Goal: Task Accomplishment & Management: Manage account settings

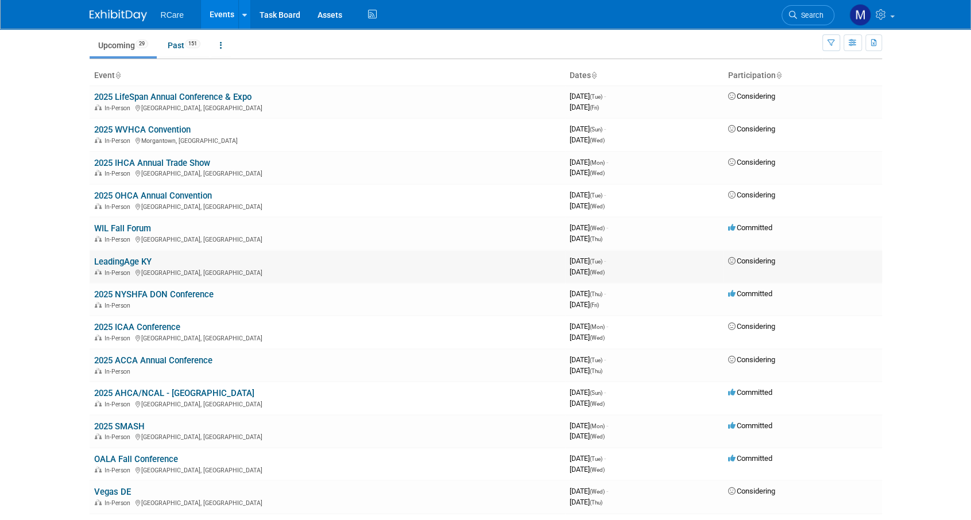
scroll to position [57, 0]
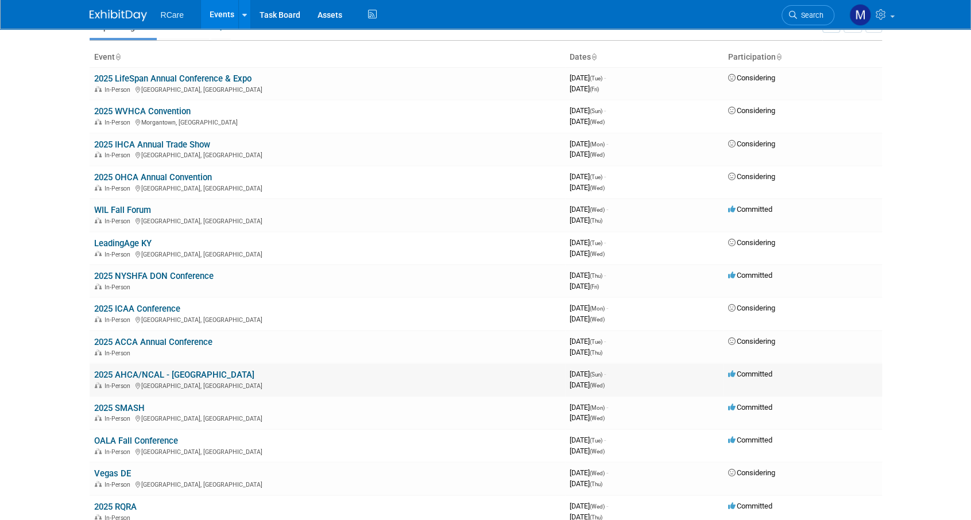
click at [183, 371] on link "2025 AHCA/NCAL - [GEOGRAPHIC_DATA]" at bounding box center [174, 375] width 160 height 10
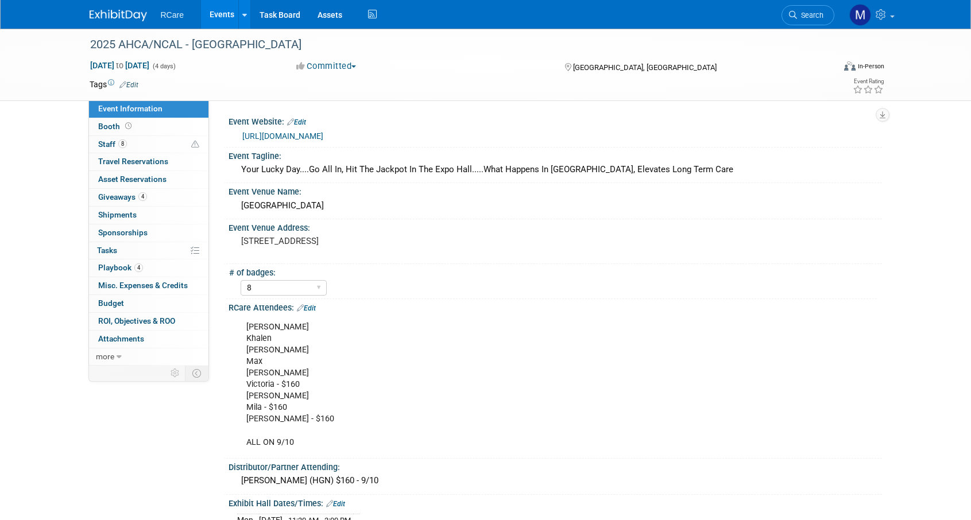
select select "8"
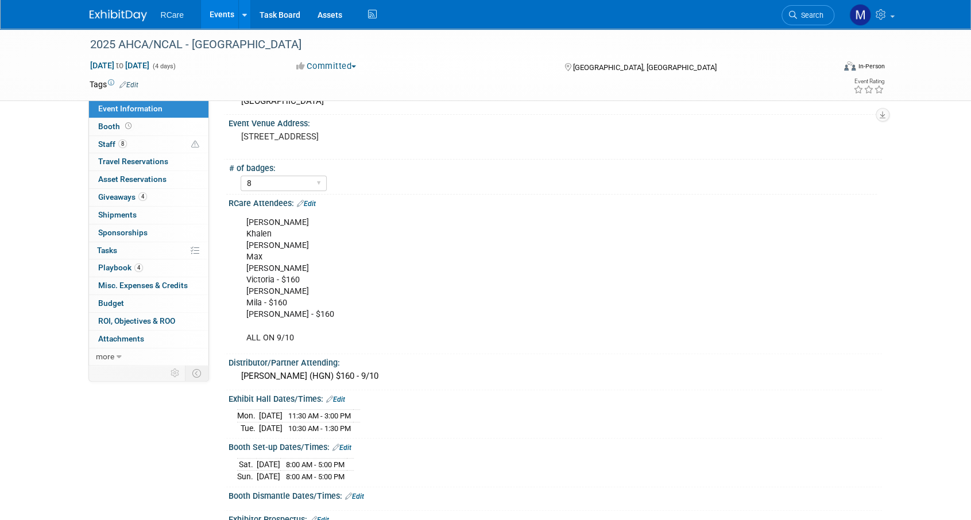
scroll to position [230, 0]
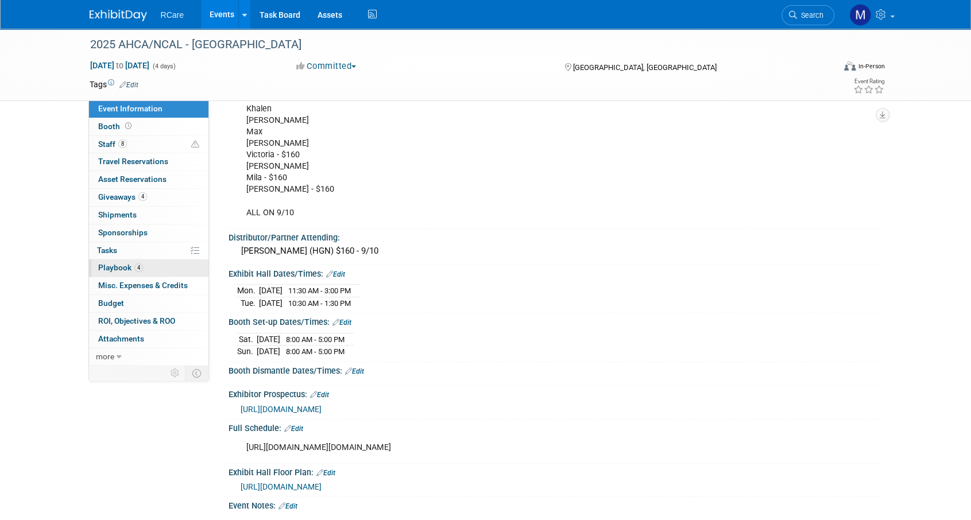
click at [123, 260] on link "4 Playbook 4" at bounding box center [148, 267] width 119 height 17
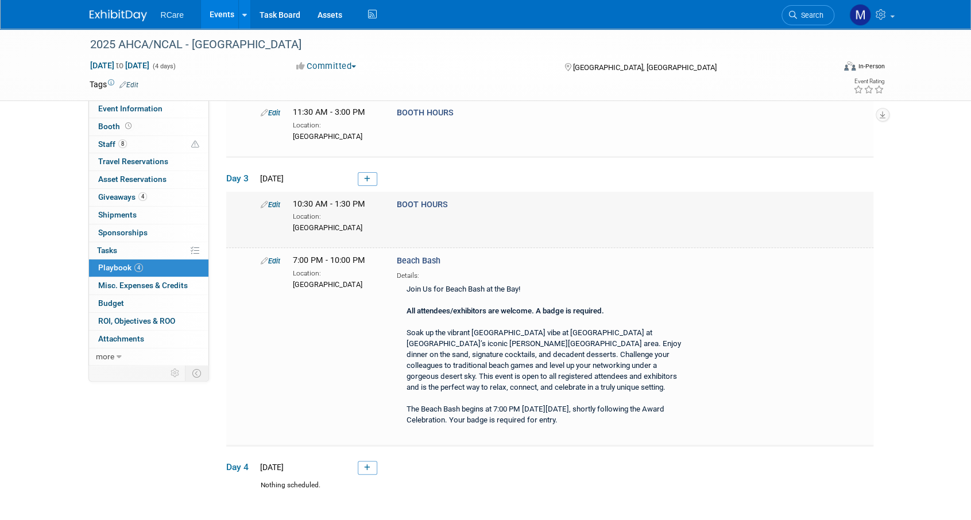
scroll to position [0, 0]
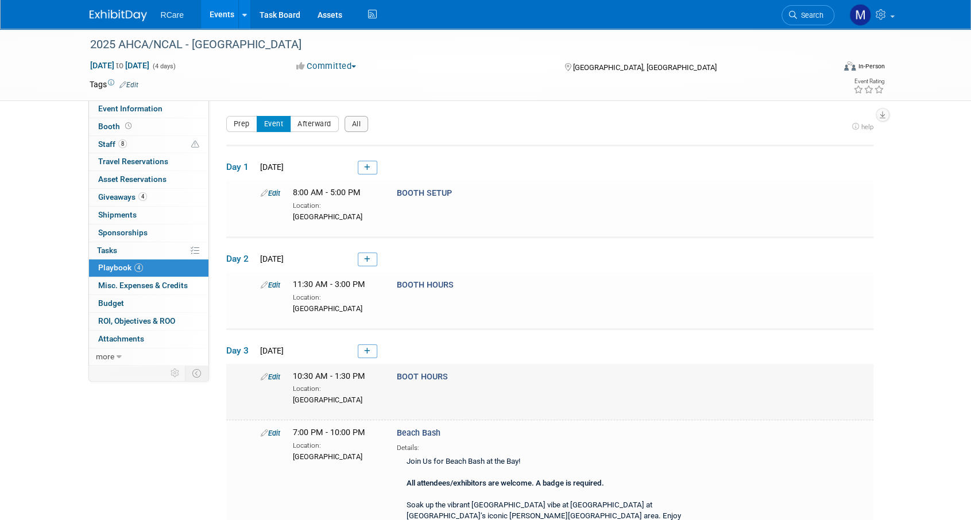
click at [280, 376] on link "Edit" at bounding box center [271, 377] width 20 height 9
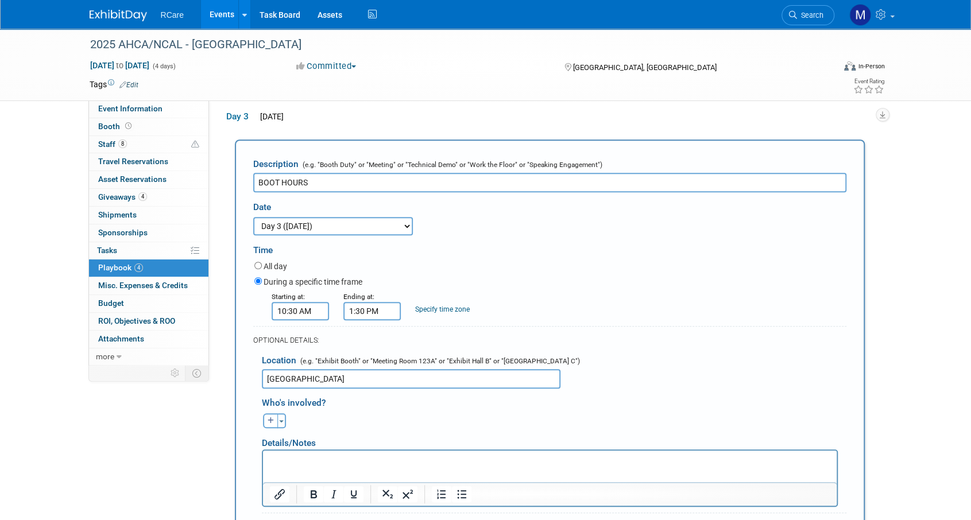
click at [278, 183] on input "BOOT HOURS" at bounding box center [549, 183] width 593 height 20
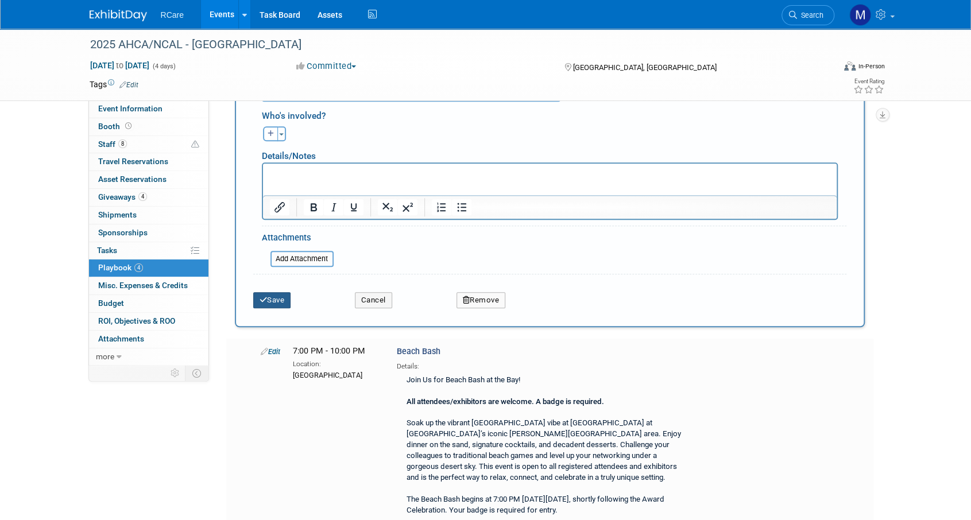
type input "BOOTH HOURS"
click at [281, 296] on button "Save" at bounding box center [272, 300] width 38 height 16
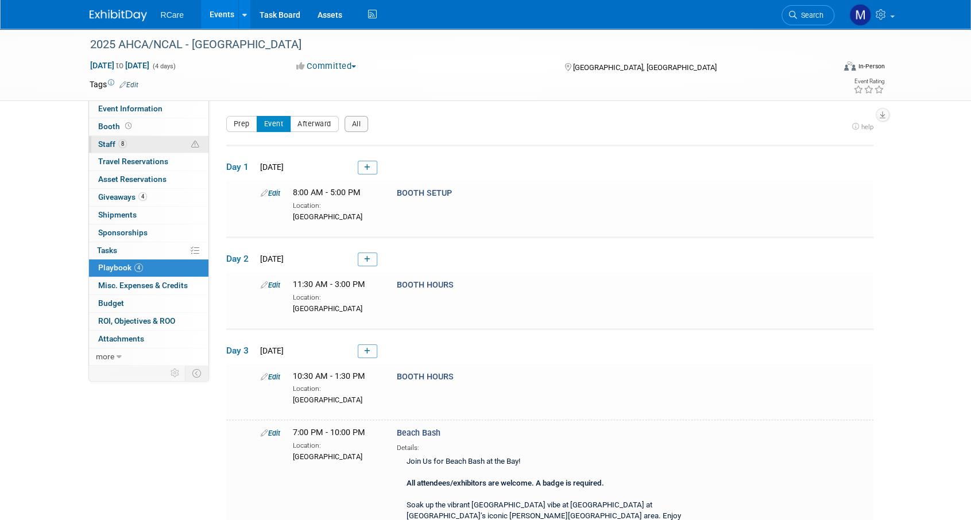
click at [130, 137] on link "8 Staff 8" at bounding box center [148, 144] width 119 height 17
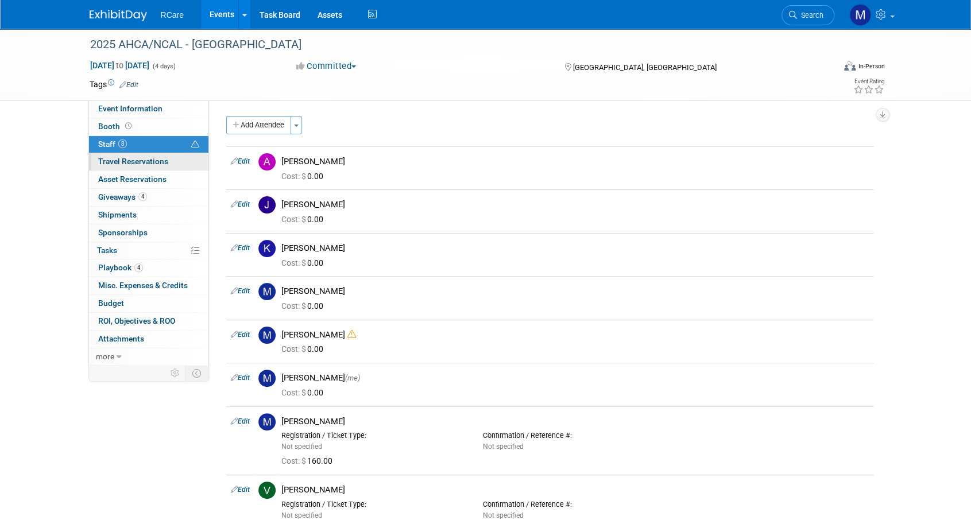
click at [166, 157] on span "Travel Reservations 0" at bounding box center [133, 161] width 70 height 9
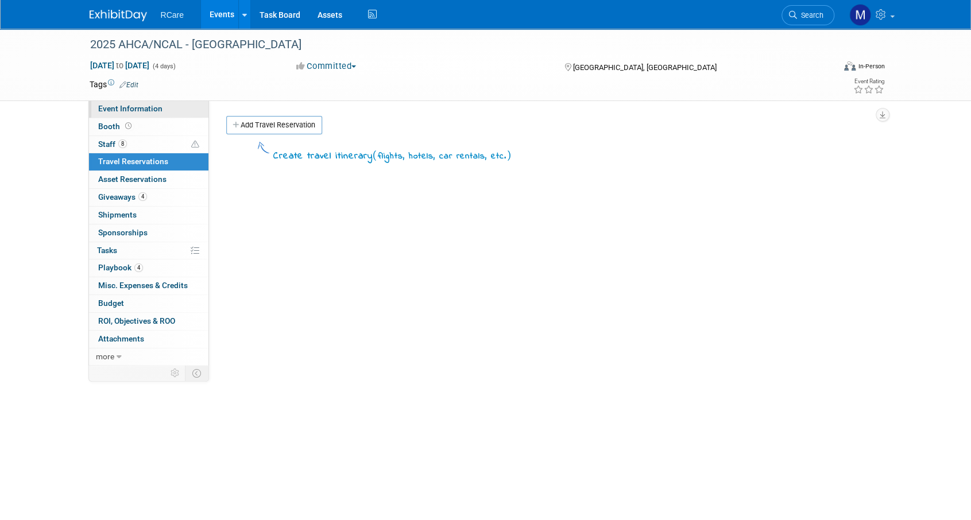
click at [115, 105] on span "Event Information" at bounding box center [130, 108] width 64 height 9
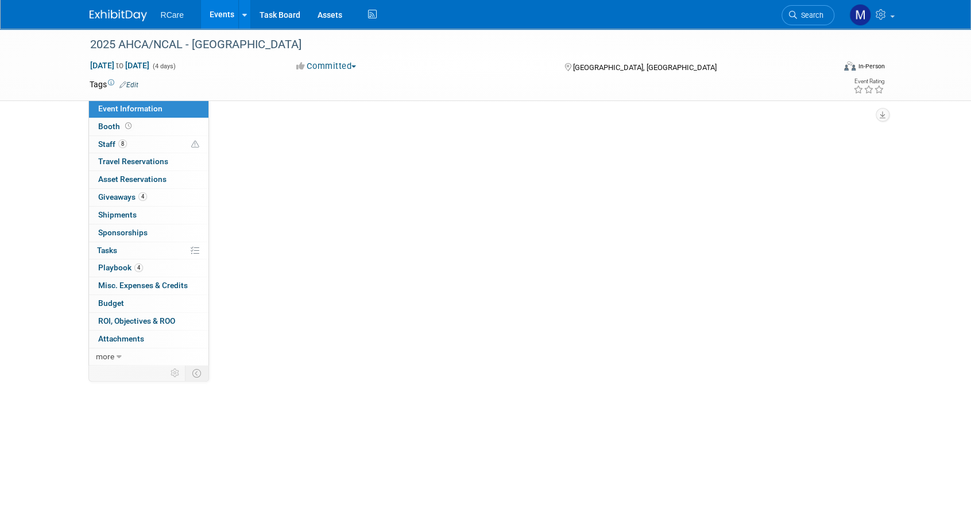
select select "8"
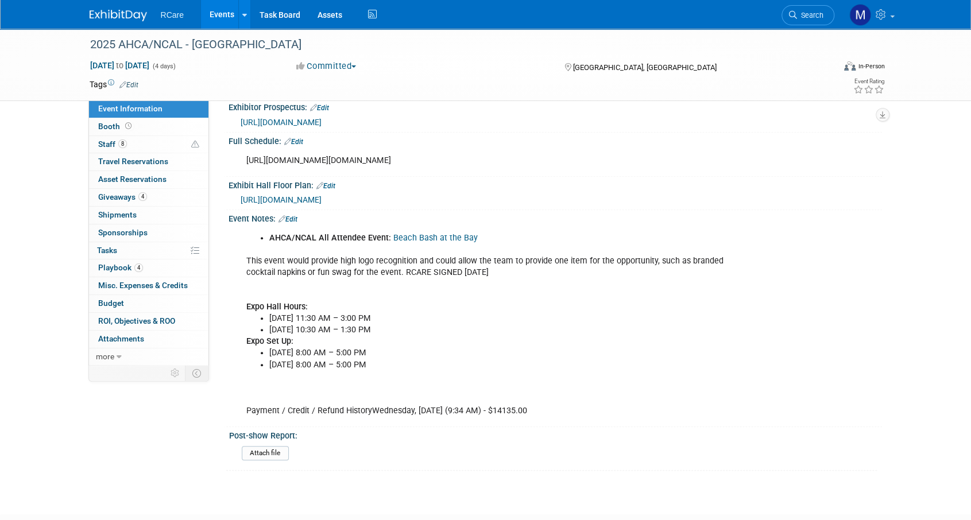
scroll to position [459, 0]
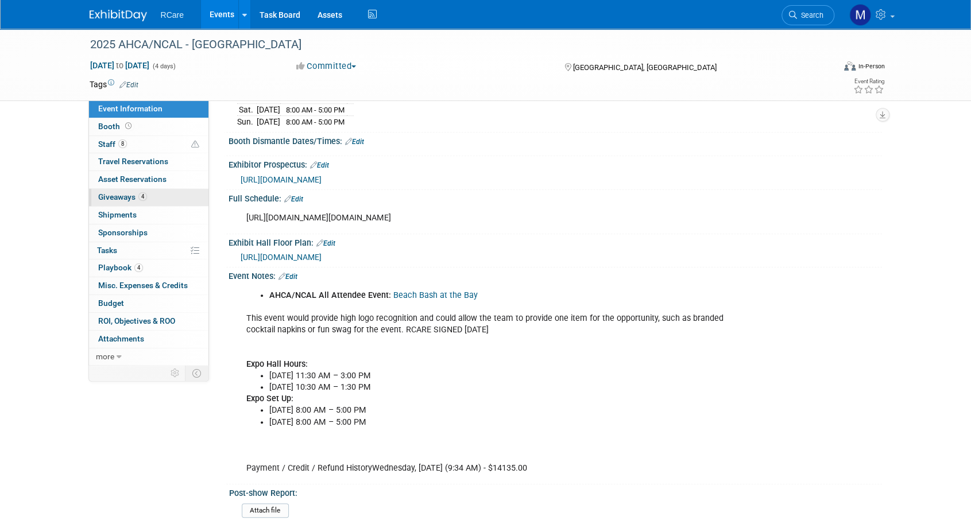
click at [123, 193] on span "Giveaways 4" at bounding box center [122, 196] width 49 height 9
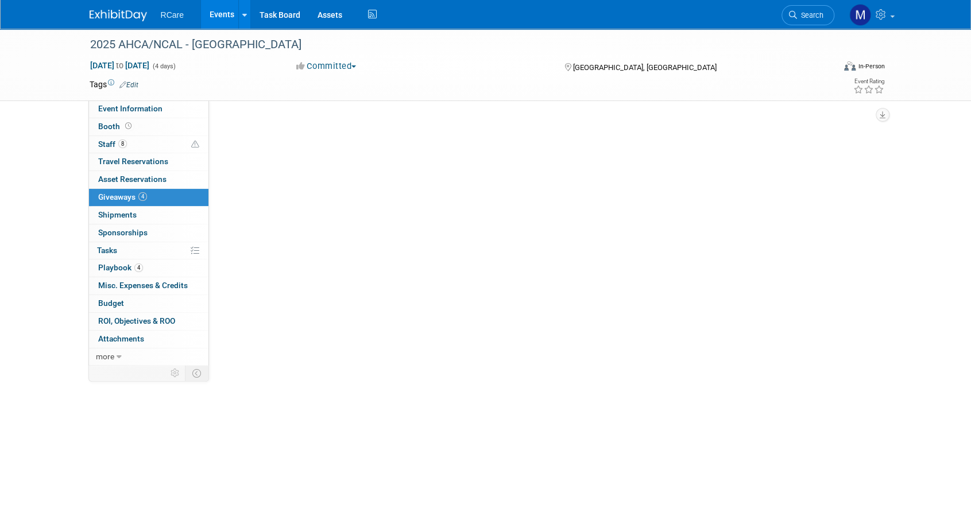
scroll to position [0, 0]
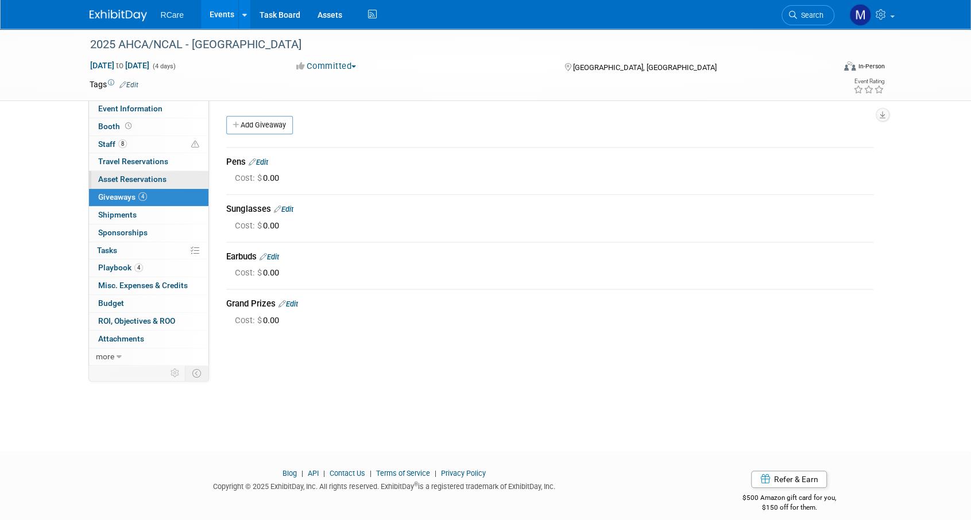
click at [140, 182] on span "Asset Reservations 0" at bounding box center [132, 179] width 68 height 9
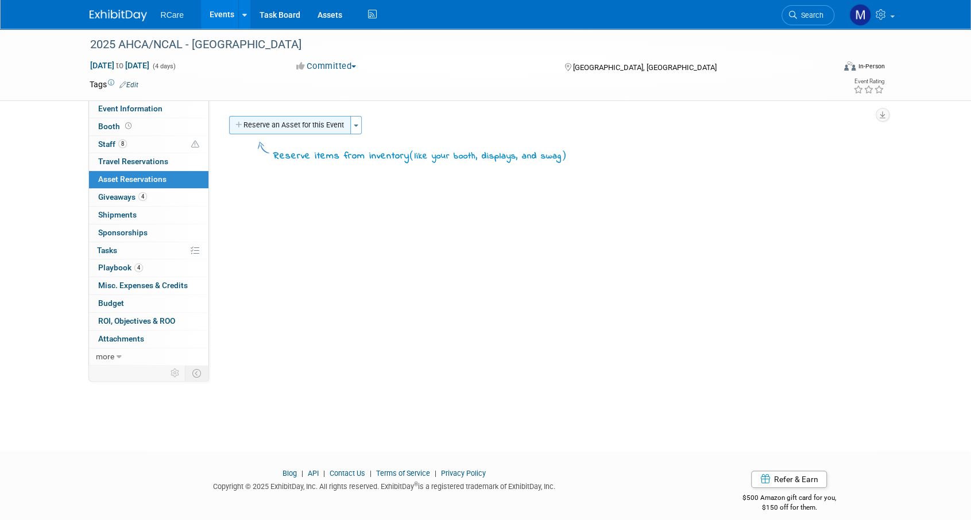
click at [282, 127] on button "Reserve an Asset for this Event" at bounding box center [290, 125] width 122 height 18
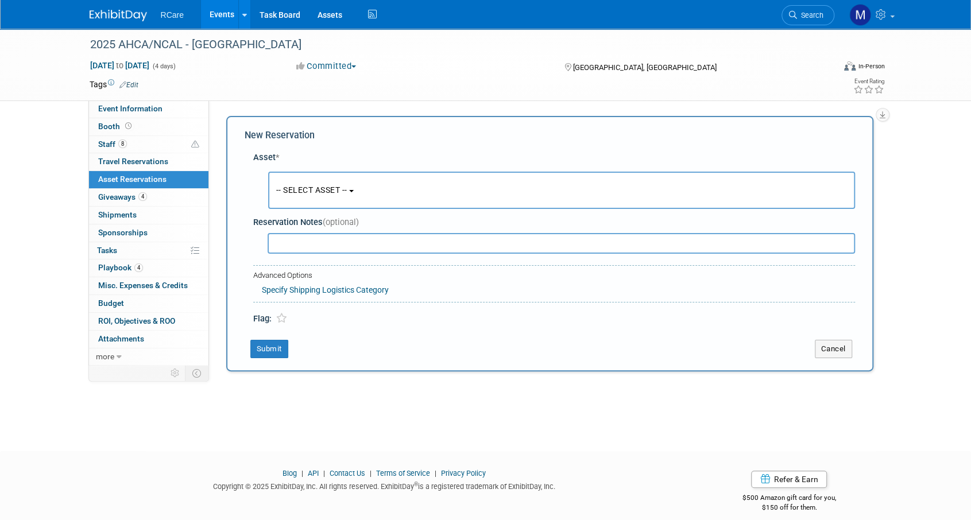
scroll to position [10, 0]
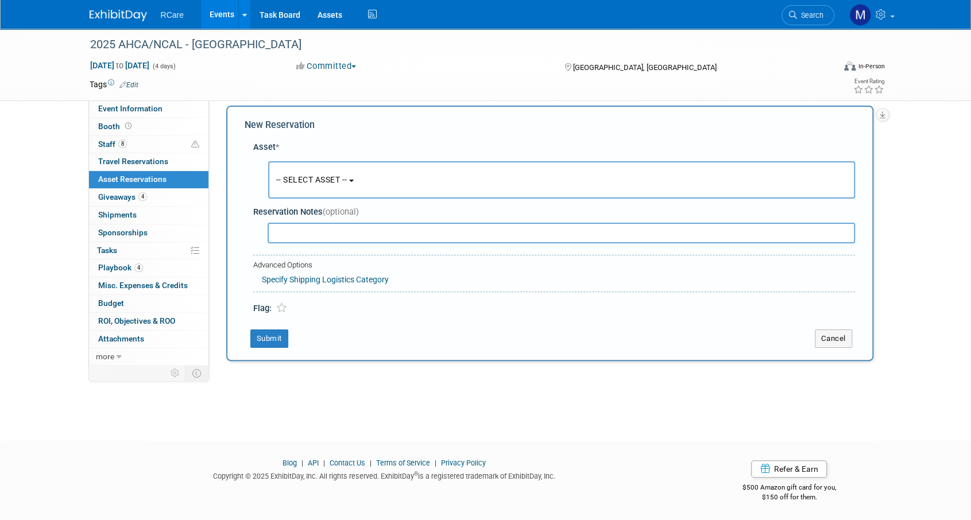
click at [314, 182] on span "-- SELECT ASSET --" at bounding box center [311, 179] width 71 height 9
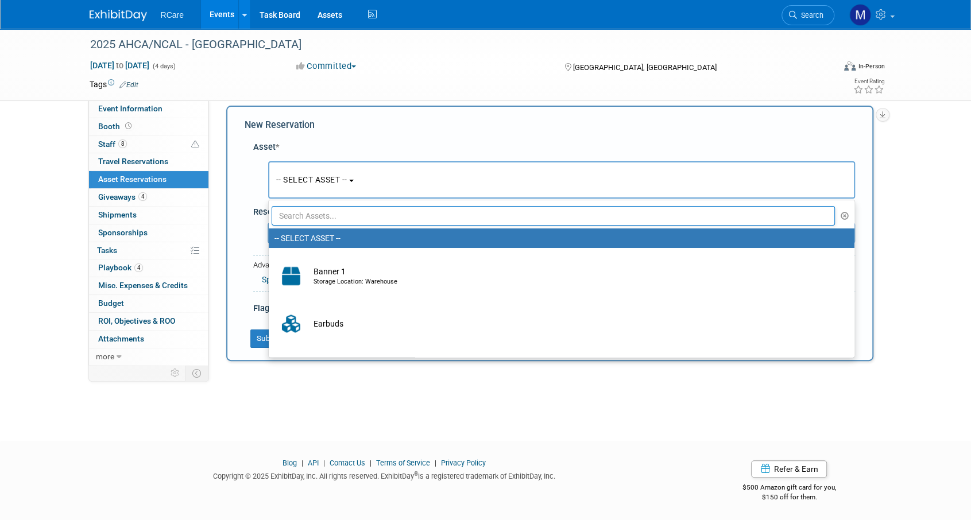
click at [303, 386] on div "2025 AHCA/NCAL - Vegas Oct 19, 2025 to Oct 22, 2025 (4 days) Oct 19, 2025 to Oc…" at bounding box center [485, 219] width 971 height 402
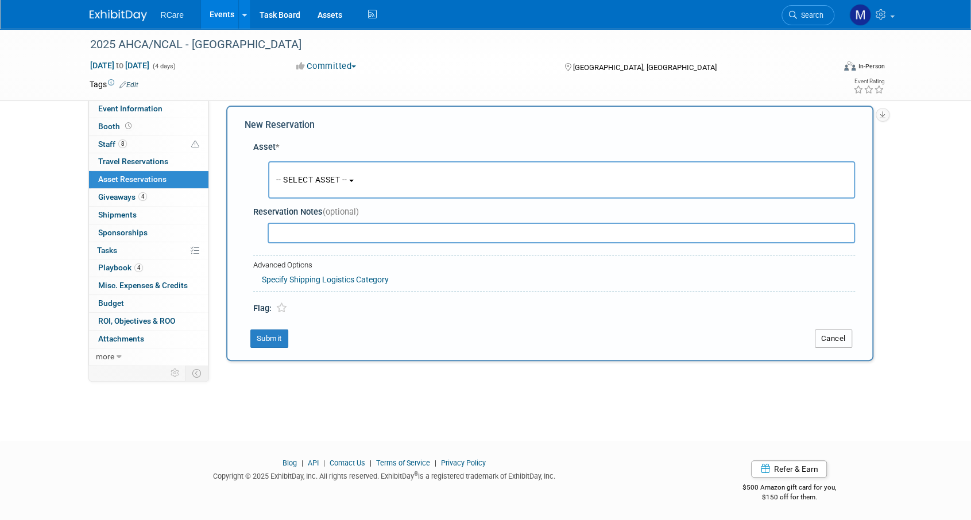
click at [828, 335] on button "Cancel" at bounding box center [833, 339] width 37 height 18
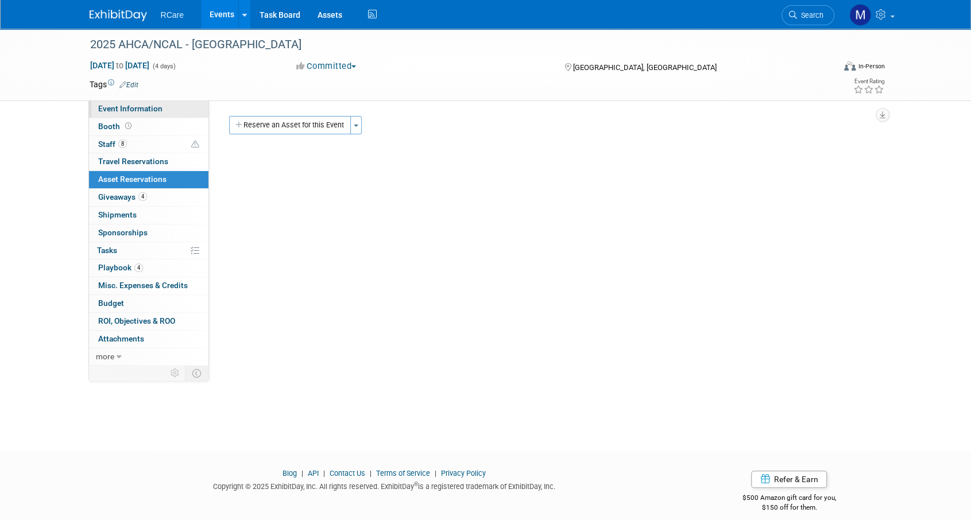
click at [153, 113] on span "Event Information" at bounding box center [130, 108] width 64 height 9
select select "8"
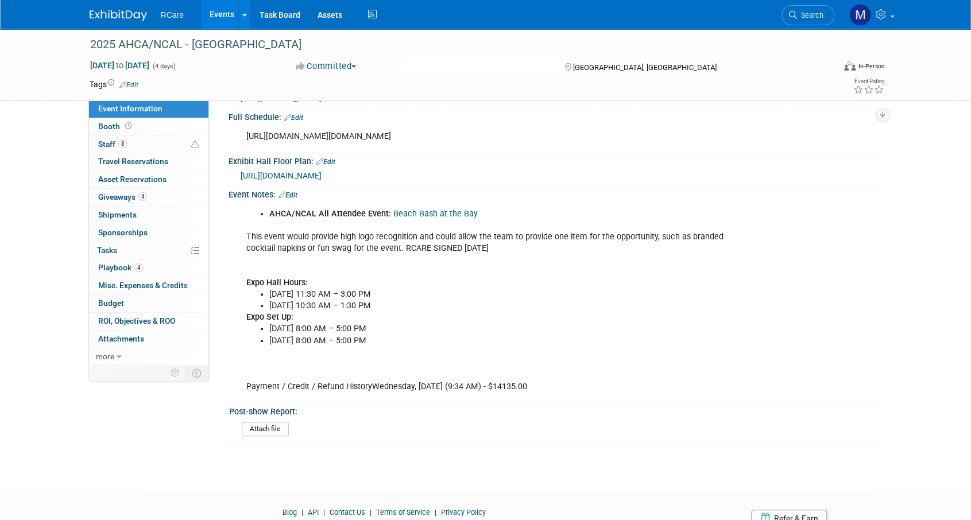
scroll to position [598, 0]
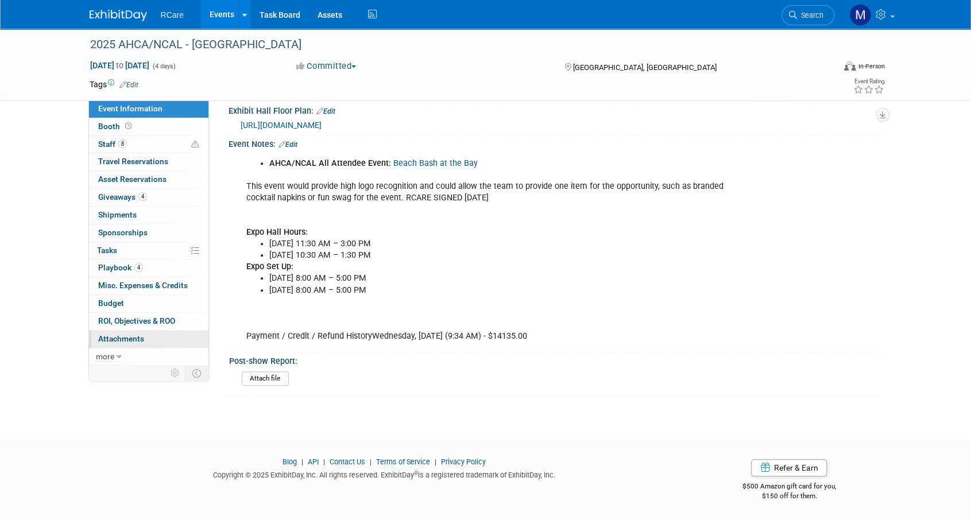
click at [127, 334] on span "Attachments 0" at bounding box center [121, 338] width 46 height 9
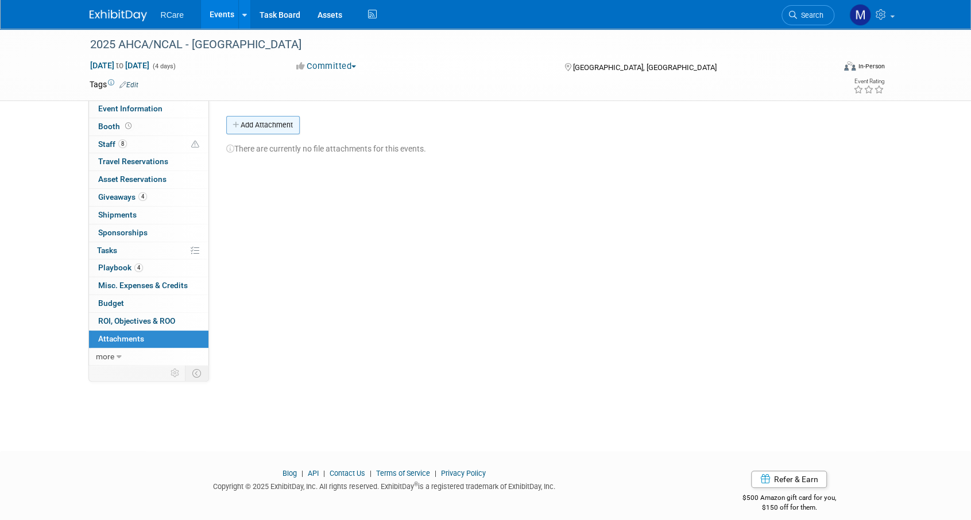
click at [263, 121] on button "Add Attachment" at bounding box center [262, 125] width 73 height 18
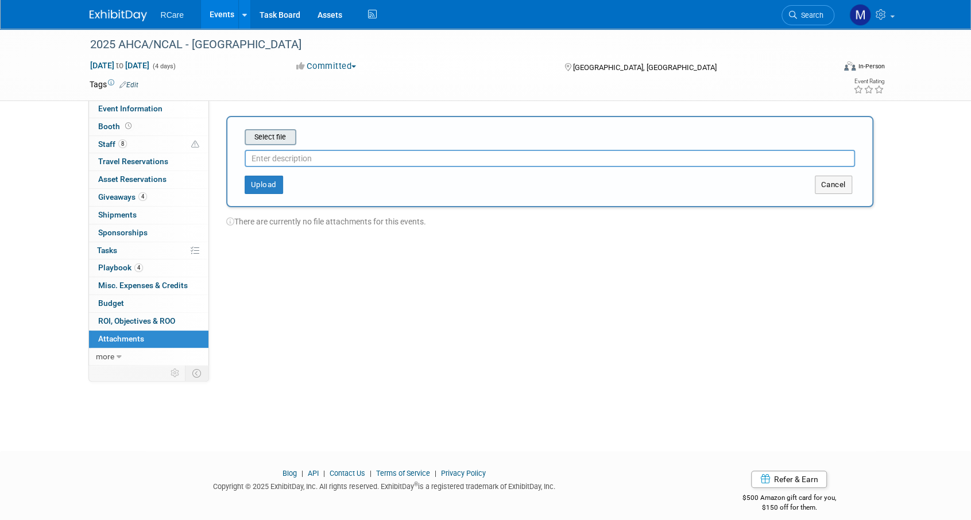
click at [270, 144] on div "Select file" at bounding box center [271, 137] width 52 height 16
click at [282, 144] on div "Select file" at bounding box center [271, 137] width 52 height 16
click at [270, 137] on input "file" at bounding box center [226, 137] width 137 height 14
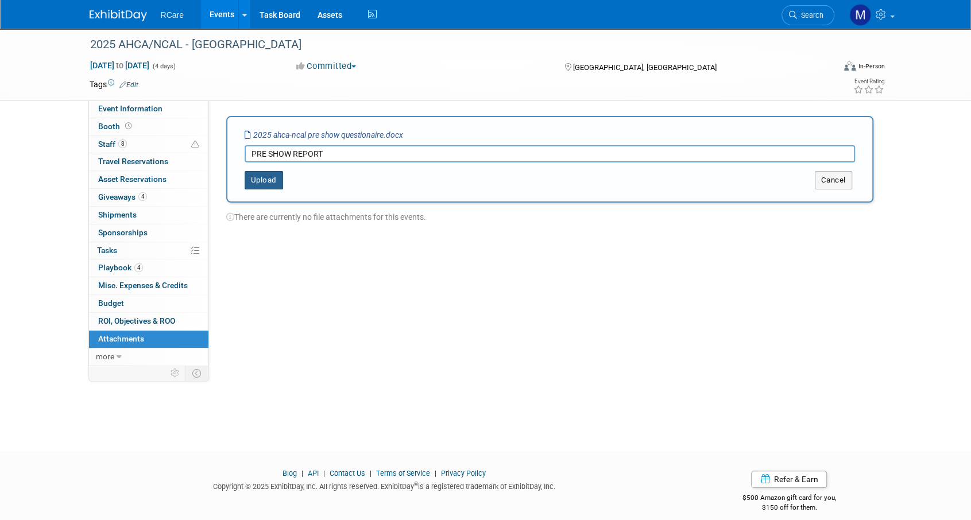
type input "PRE SHOW REPORT"
click at [270, 183] on button "Upload" at bounding box center [264, 180] width 38 height 18
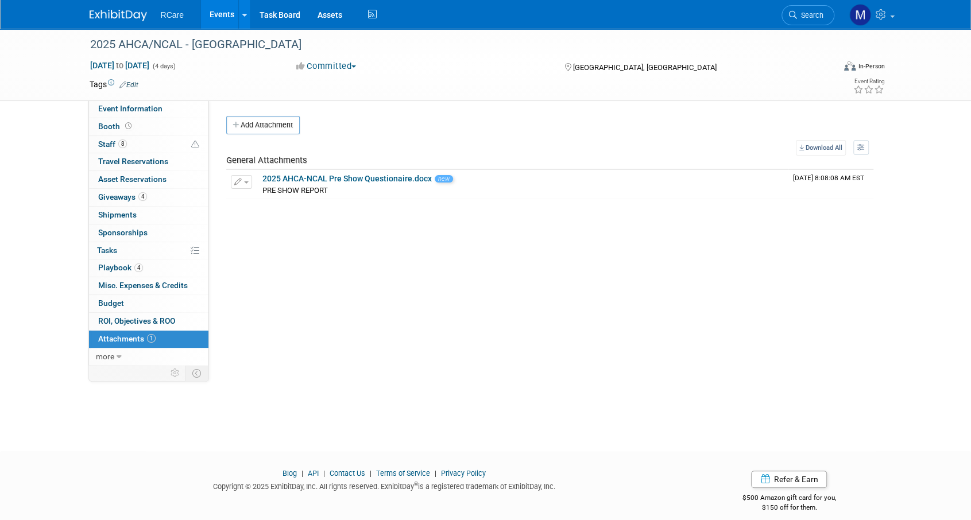
click at [313, 259] on div "Event Website: Edit https://ds25.eventscribe.net/ Event Tagline: 1 2 3 4 5 6 7 …" at bounding box center [545, 231] width 673 height 263
click at [144, 111] on span "Event Information" at bounding box center [130, 108] width 64 height 9
select select "8"
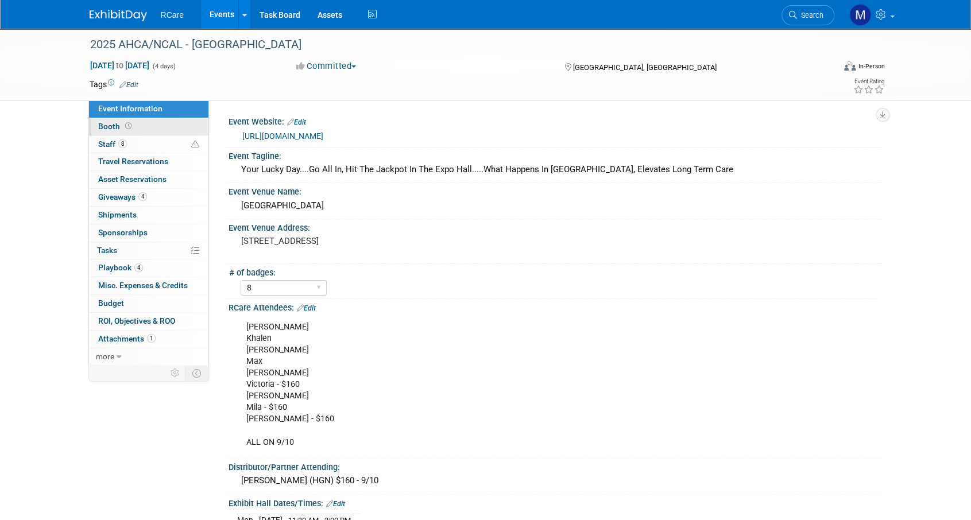
click at [138, 122] on link "Booth" at bounding box center [148, 126] width 119 height 17
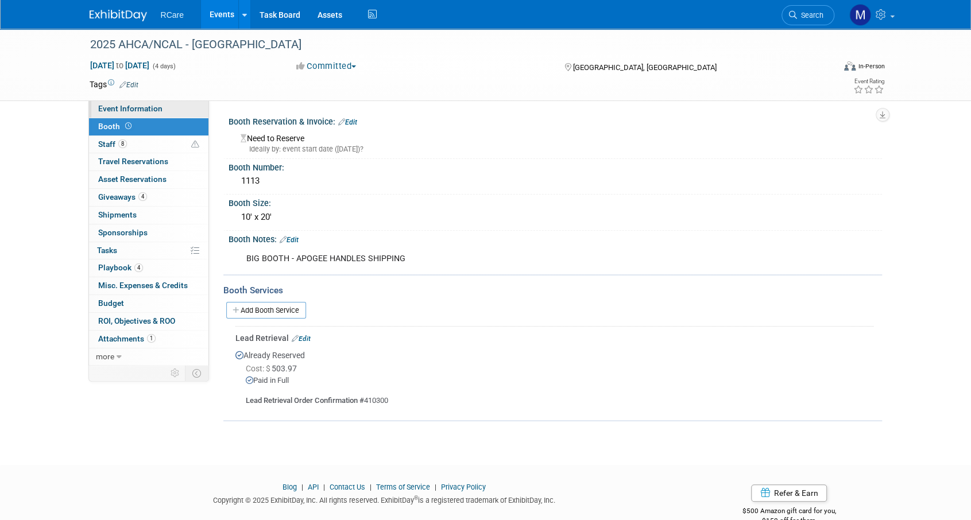
click at [145, 109] on span "Event Information" at bounding box center [130, 108] width 64 height 9
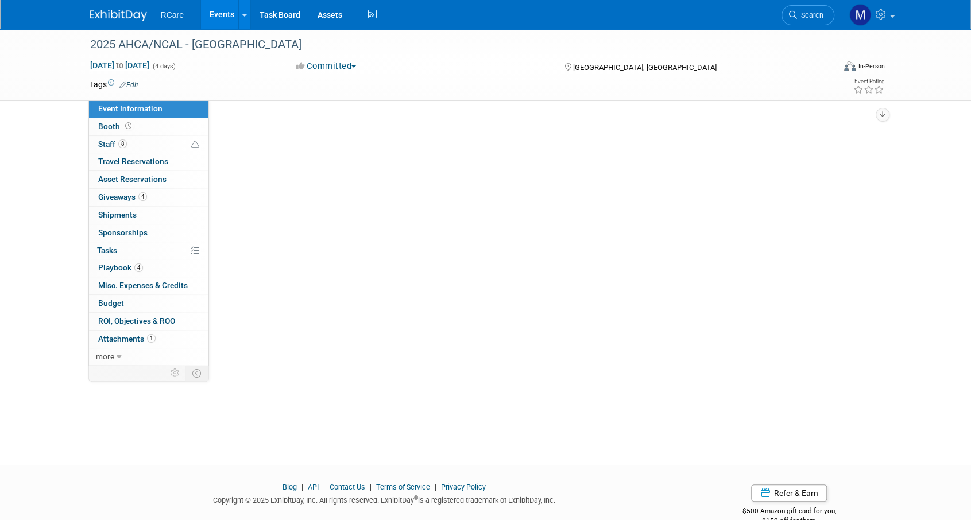
select select "8"
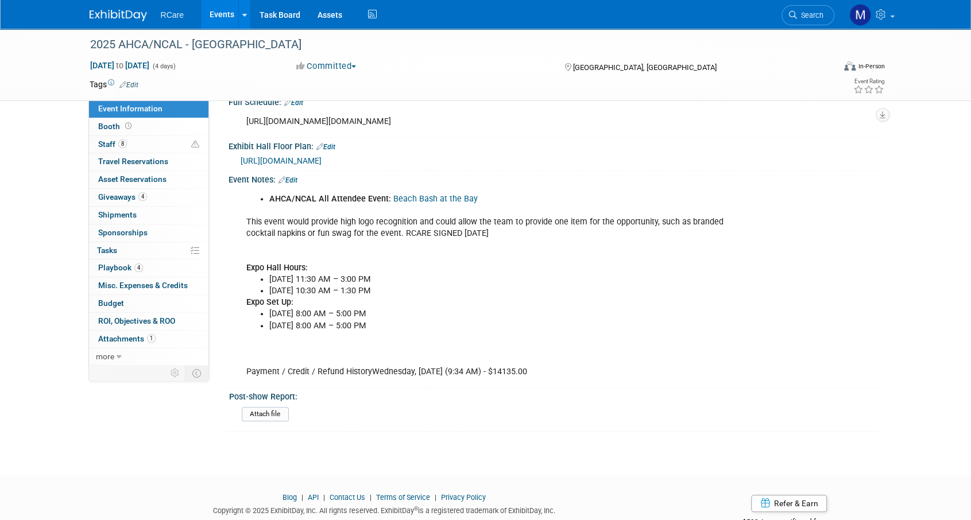
scroll to position [540, 0]
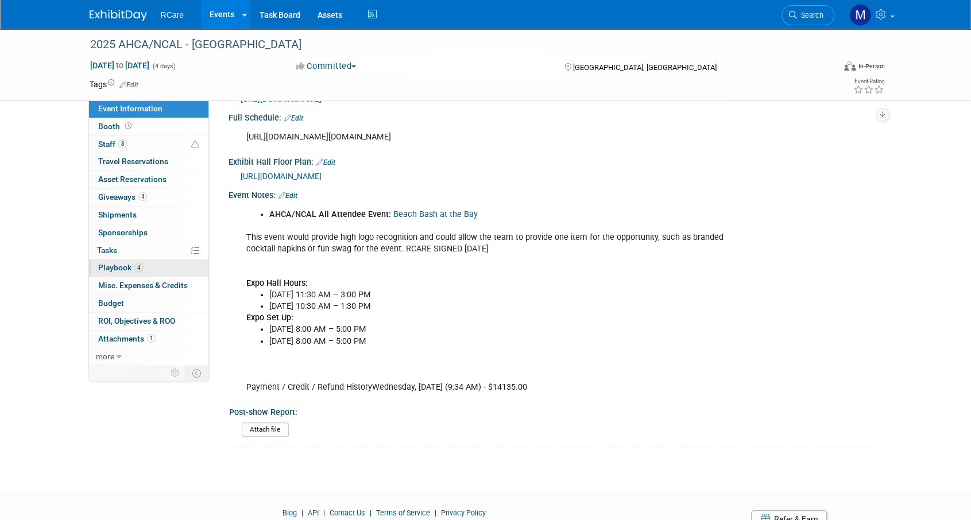
click at [132, 264] on span "Playbook 4" at bounding box center [120, 267] width 45 height 9
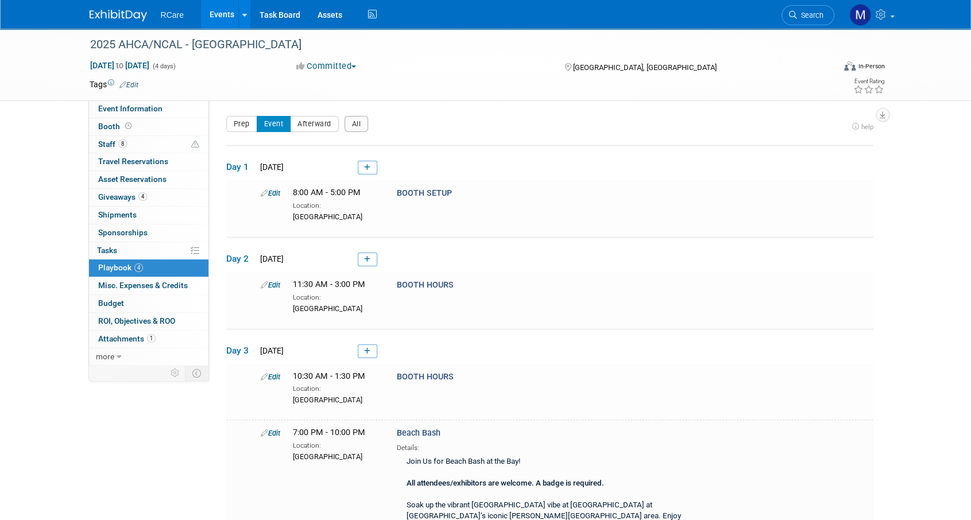
click at [227, 9] on link "Events" at bounding box center [222, 14] width 42 height 29
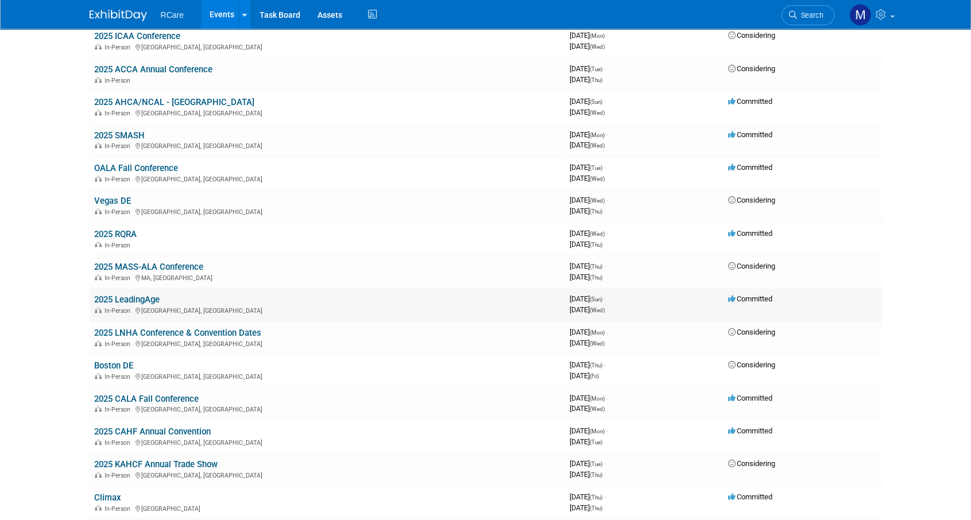
scroll to position [344, 0]
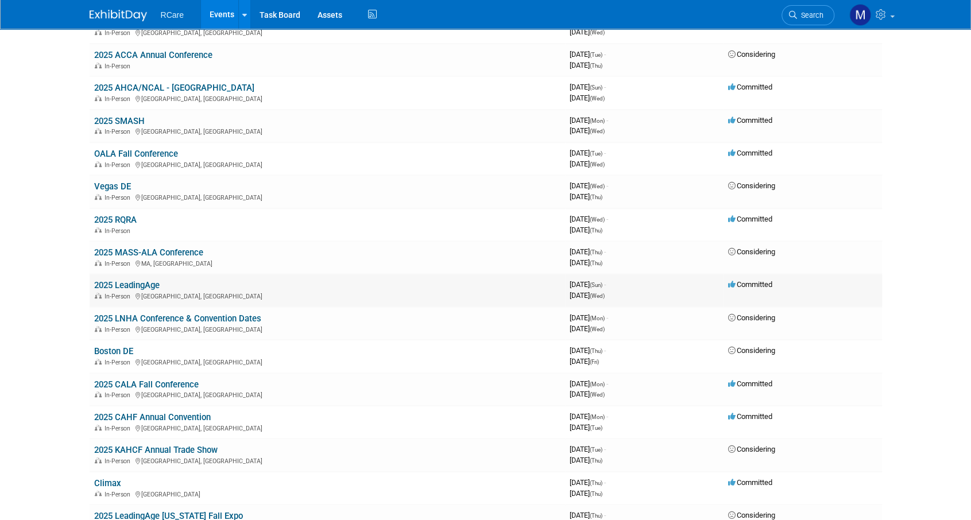
click at [142, 281] on link "2025 LeadingAge" at bounding box center [126, 285] width 65 height 10
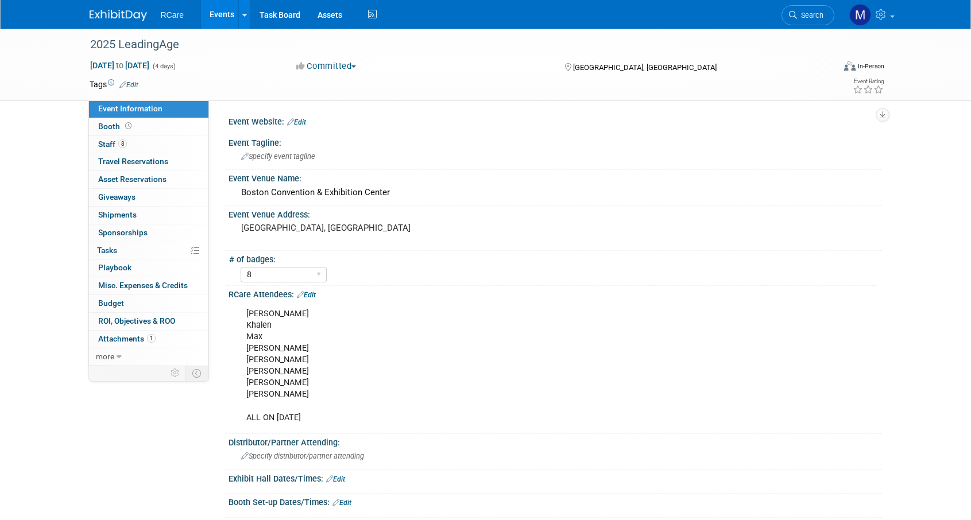
select select "8"
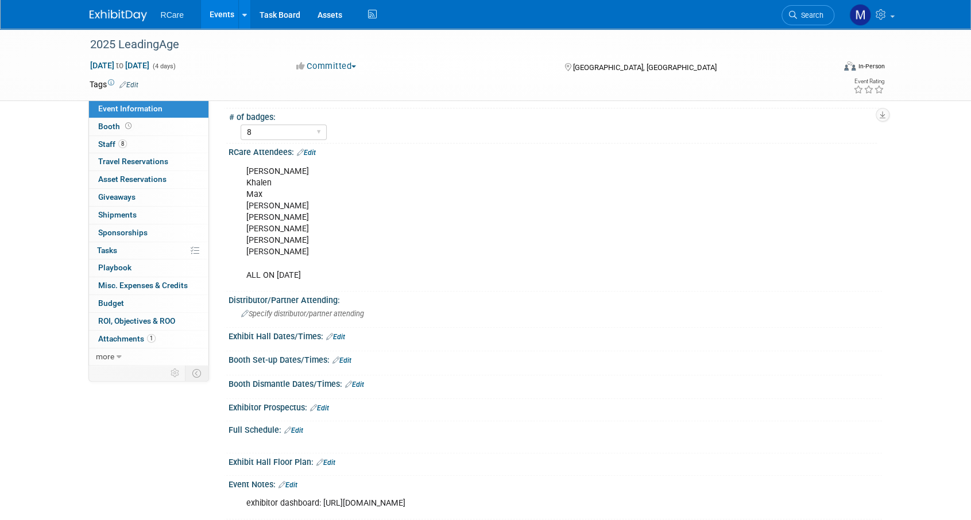
scroll to position [421, 0]
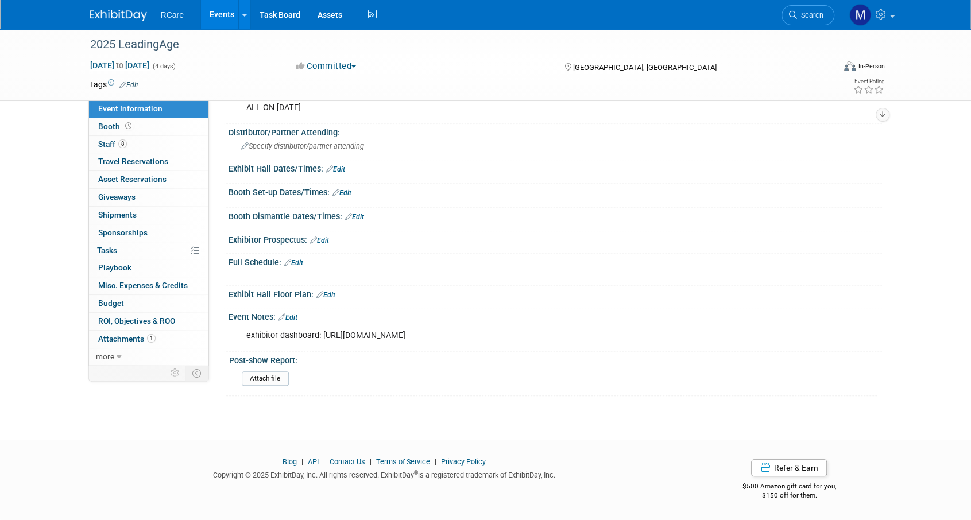
click at [296, 313] on link "Edit" at bounding box center [287, 317] width 19 height 8
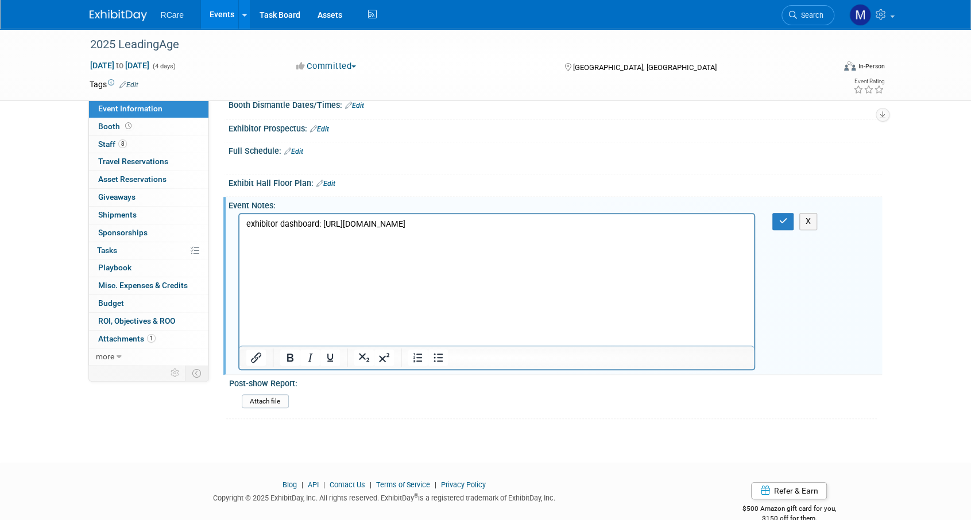
scroll to position [0, 0]
click at [602, 230] on p "exhibitor dashboard: https://links.mapyourshow.com/ls/click?upn=u001.HYcsm49SDi…" at bounding box center [497, 224] width 502 height 11
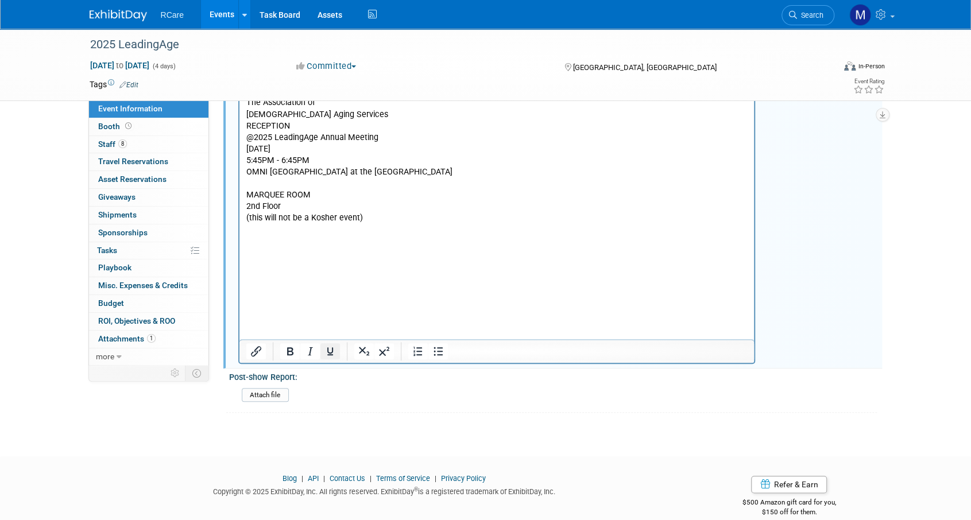
scroll to position [623, 0]
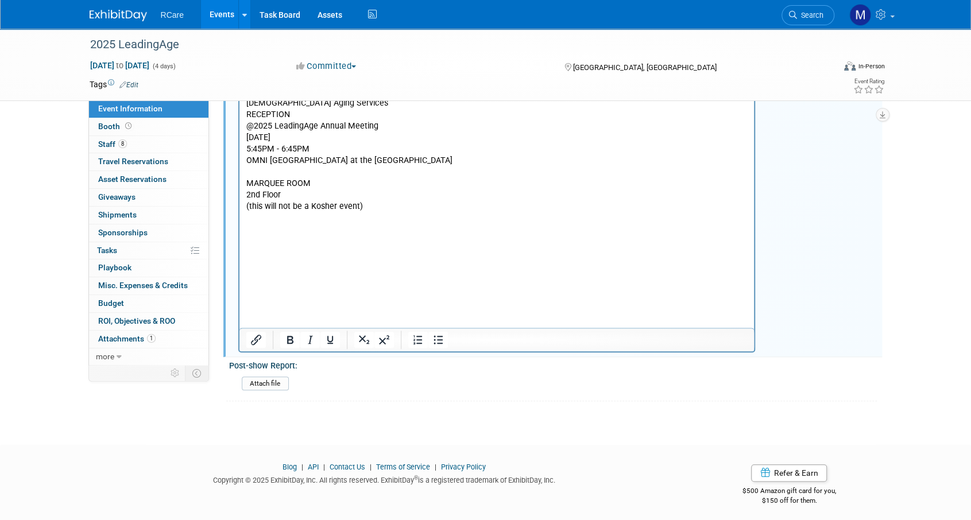
click at [301, 178] on p "Rich Text Area. Press ALT-0 for help." at bounding box center [497, 171] width 502 height 11
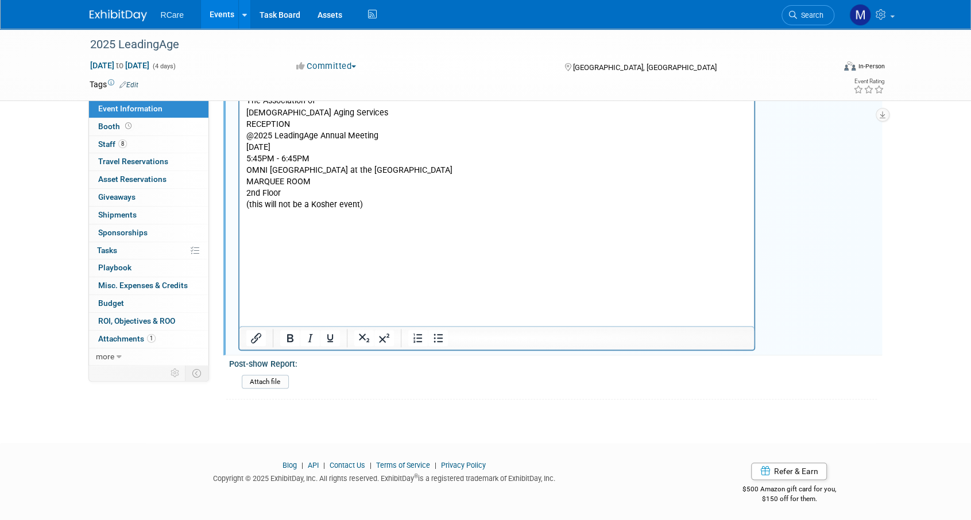
click at [245, 210] on body "exhibitor dashboard: https://links.mapyourshow.com/ls/click?upn=u001.HYcsm49SDi…" at bounding box center [496, 118] width 503 height 184
drag, startPoint x: 318, startPoint y: 203, endPoint x: 242, endPoint y: 207, distance: 76.5
click at [242, 207] on html "exhibitor dashboard: https://links.mapyourshow.com/ls/click?upn=u001.HYcsm49SDi…" at bounding box center [496, 116] width 515 height 189
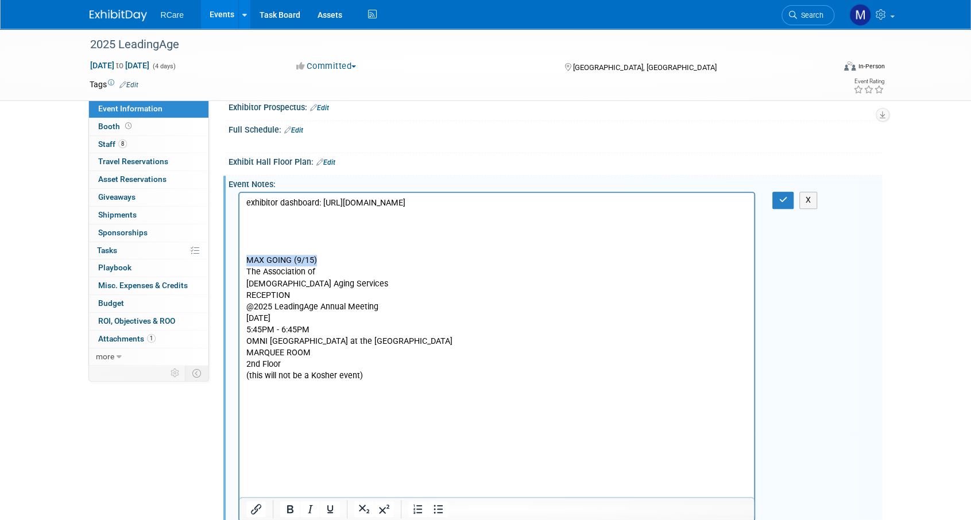
scroll to position [441, 0]
click at [782, 199] on icon "button" at bounding box center [782, 201] width 9 height 8
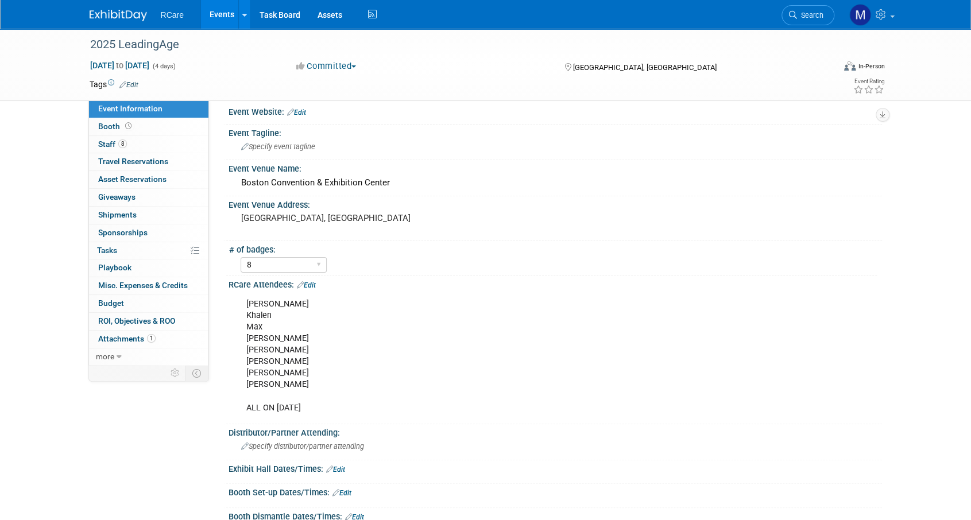
scroll to position [0, 0]
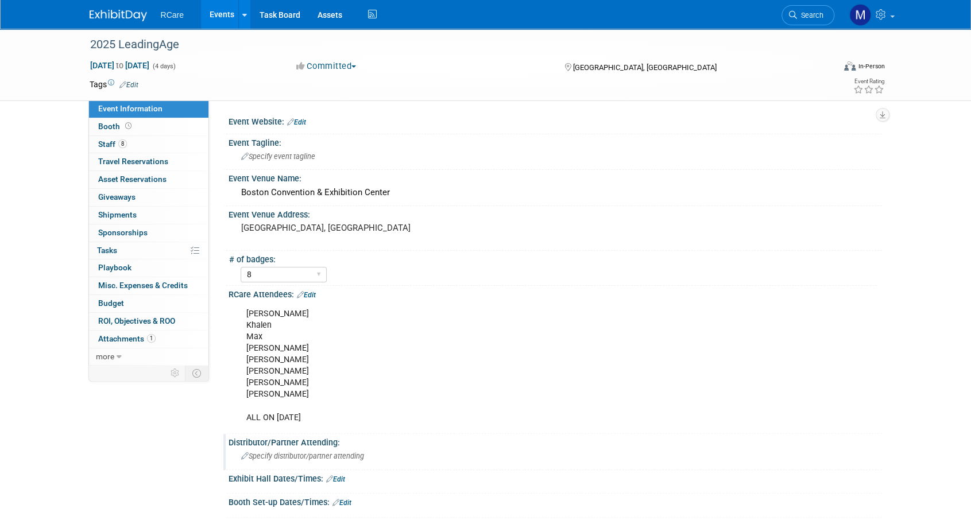
click at [504, 454] on div "Specify distributor/partner attending" at bounding box center [555, 456] width 636 height 18
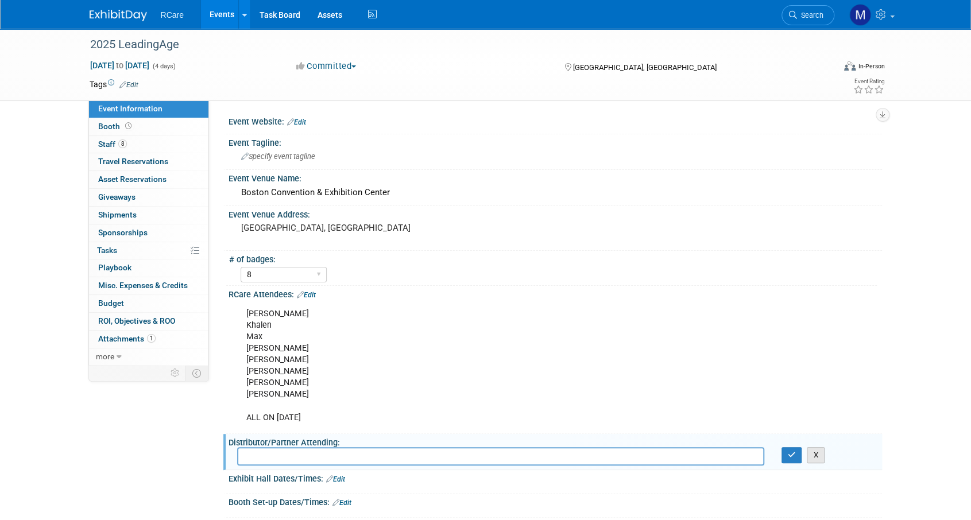
click at [821, 456] on button "X" at bounding box center [816, 455] width 18 height 16
